Goal: Navigation & Orientation: Find specific page/section

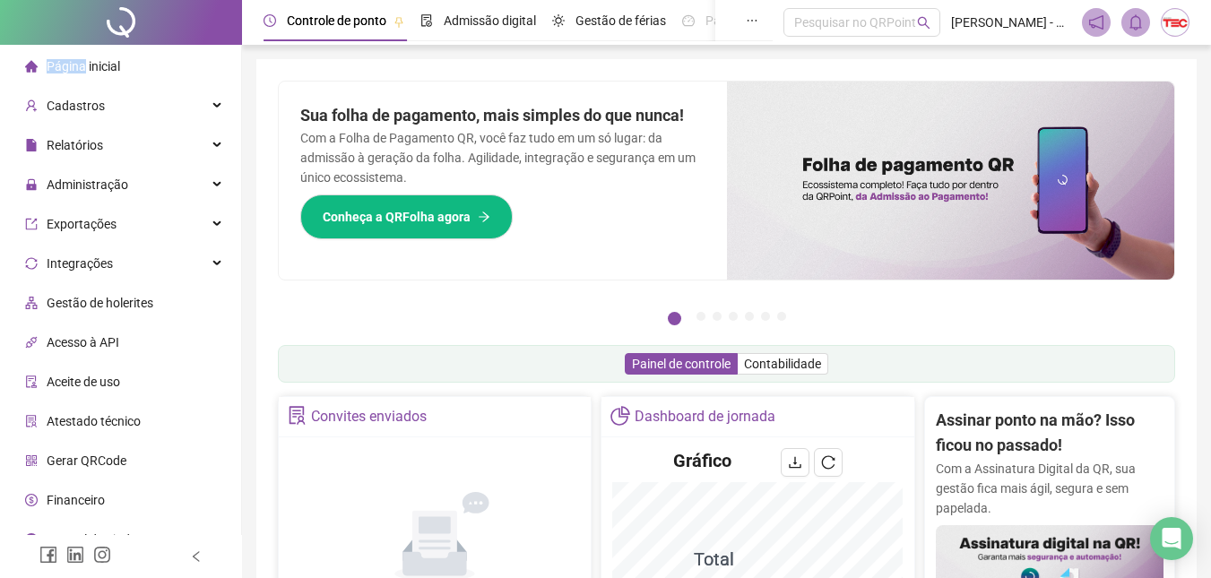
click at [9, 65] on li "Página inicial" at bounding box center [121, 66] width 234 height 36
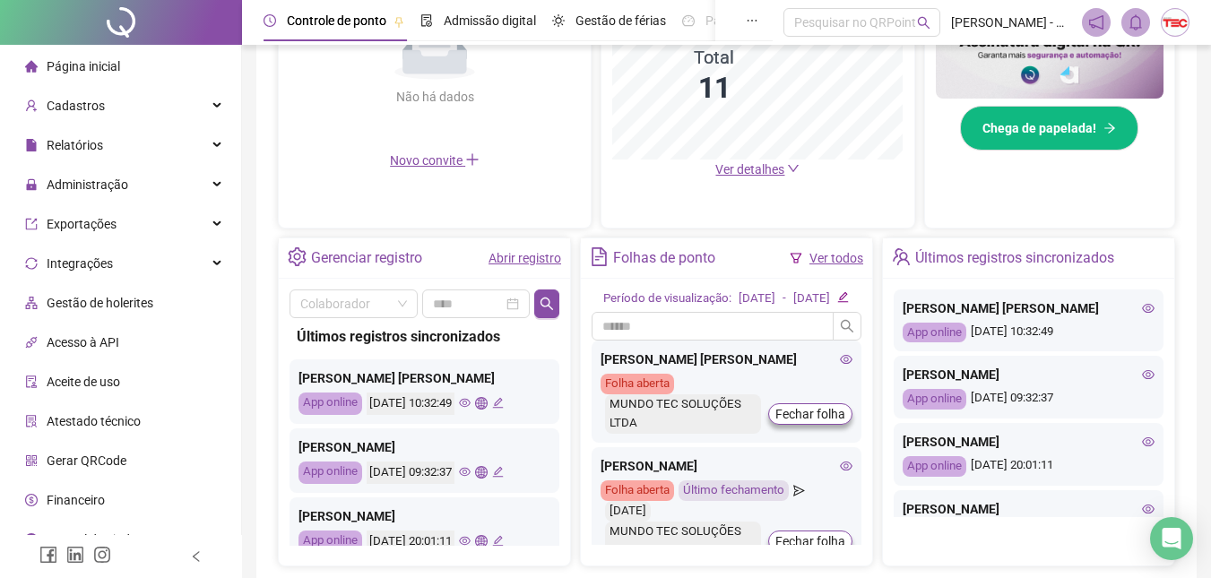
scroll to position [533, 0]
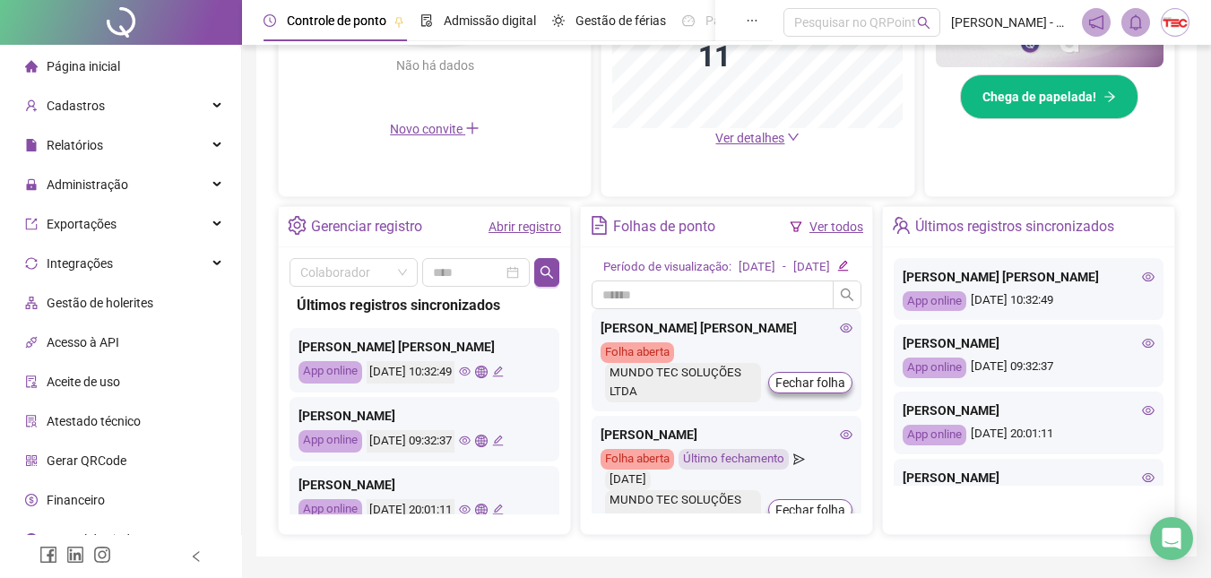
click at [471, 369] on icon "eye" at bounding box center [465, 372] width 12 height 12
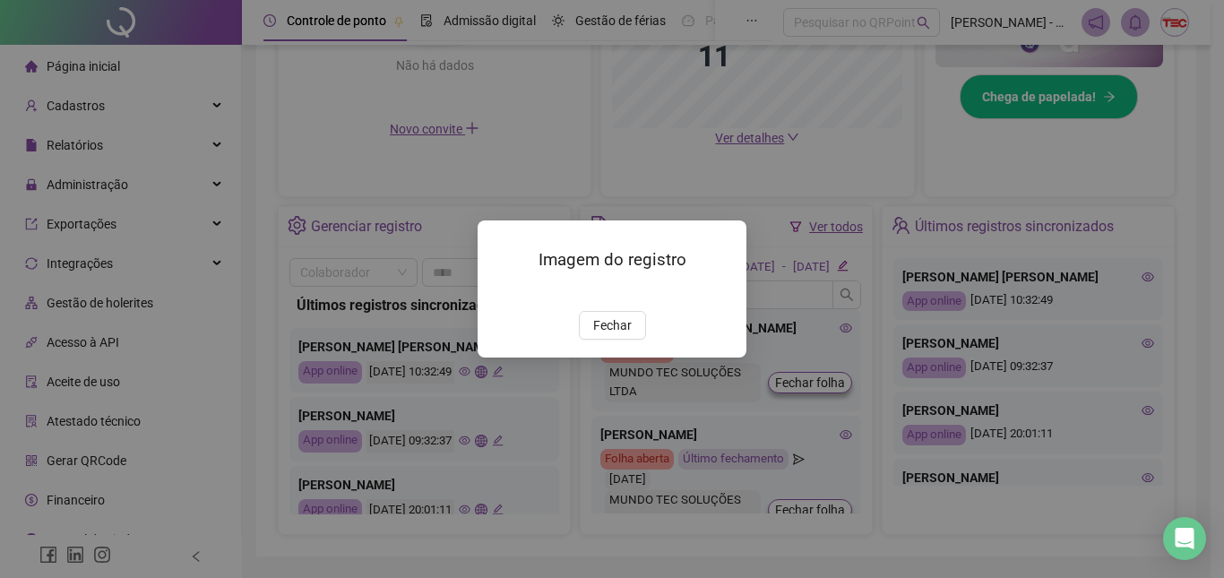
click at [609, 335] on span "Fechar" at bounding box center [612, 325] width 39 height 20
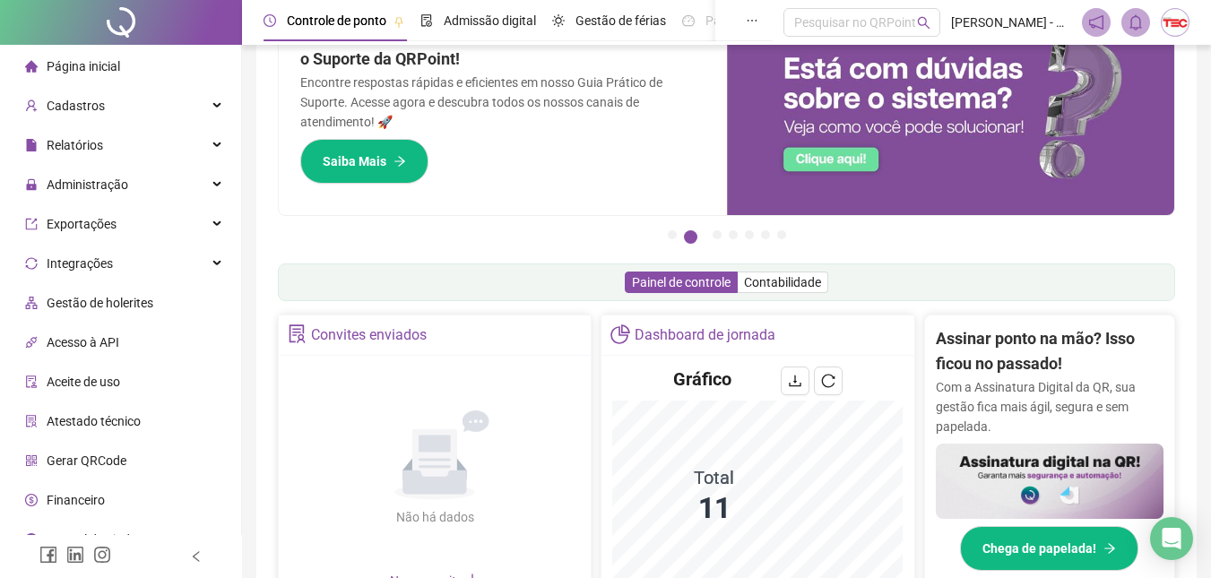
scroll to position [0, 0]
